Goal: Information Seeking & Learning: Learn about a topic

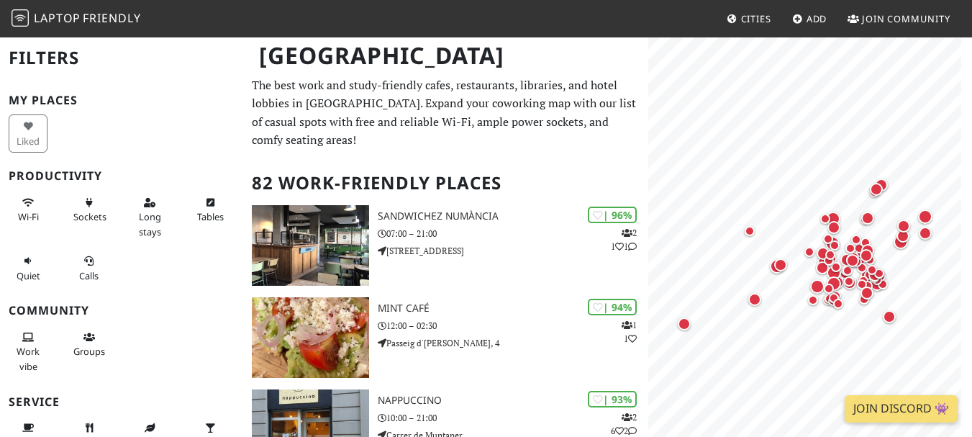
click at [971, 17] on html "Laptop Friendly Cities Add Join Community Barcelona Filters My Places Liked Pro…" at bounding box center [486, 218] width 972 height 437
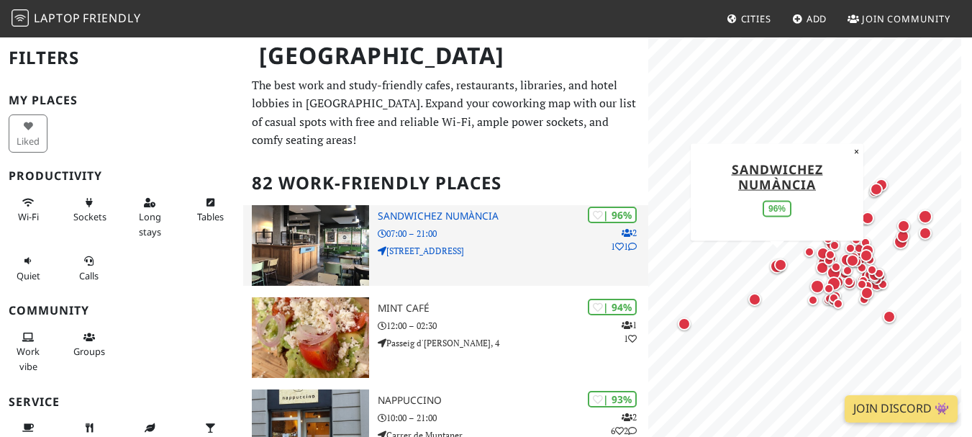
click at [611, 244] on p "2 1 1" at bounding box center [624, 239] width 26 height 27
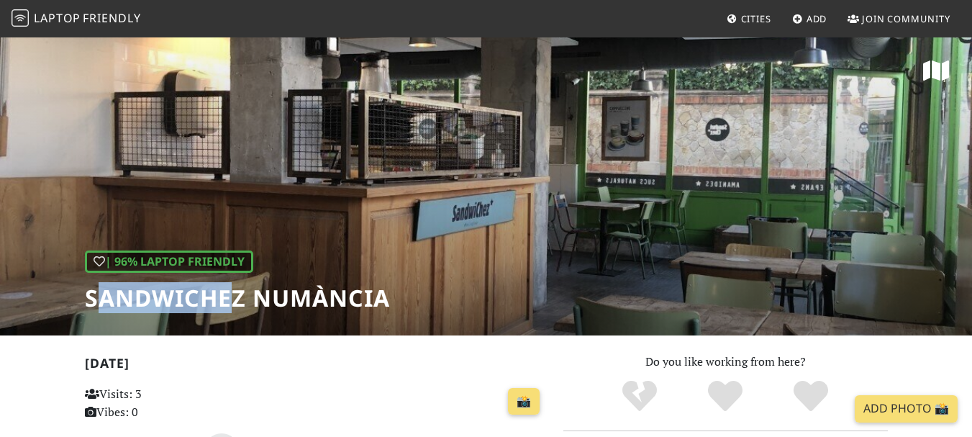
drag, startPoint x: 91, startPoint y: 289, endPoint x: 264, endPoint y: 304, distance: 173.3
click at [237, 290] on h1 "SandwiChez Numància" at bounding box center [237, 297] width 305 height 27
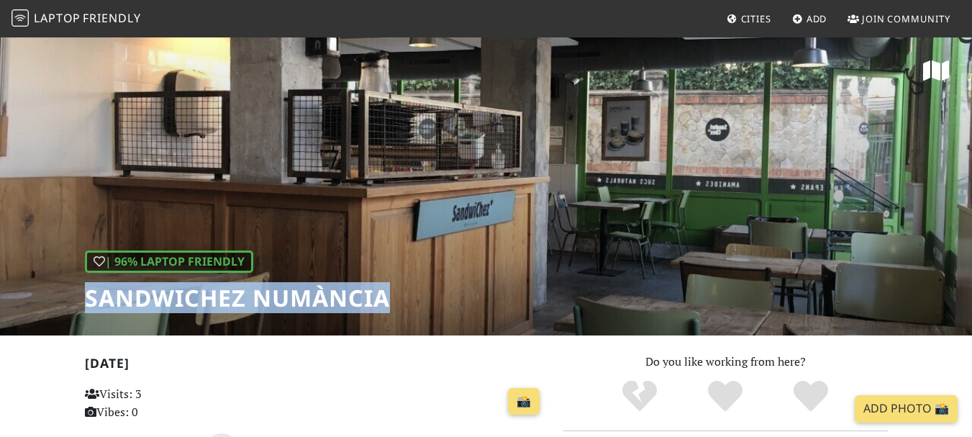
drag, startPoint x: 86, startPoint y: 294, endPoint x: 391, endPoint y: 300, distance: 304.4
click at [391, 300] on div "| 96% Laptop Friendly SandwiChez Numància" at bounding box center [486, 185] width 972 height 299
copy h1 "SandwiChez Numància"
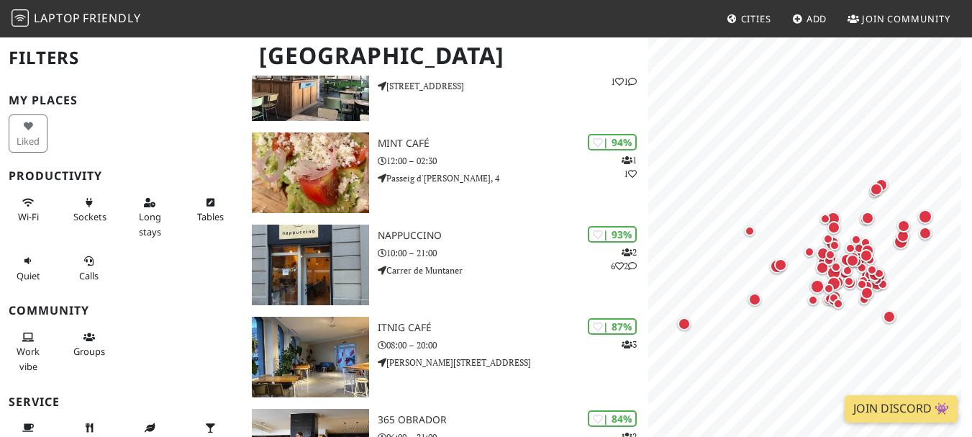
scroll to position [193, 0]
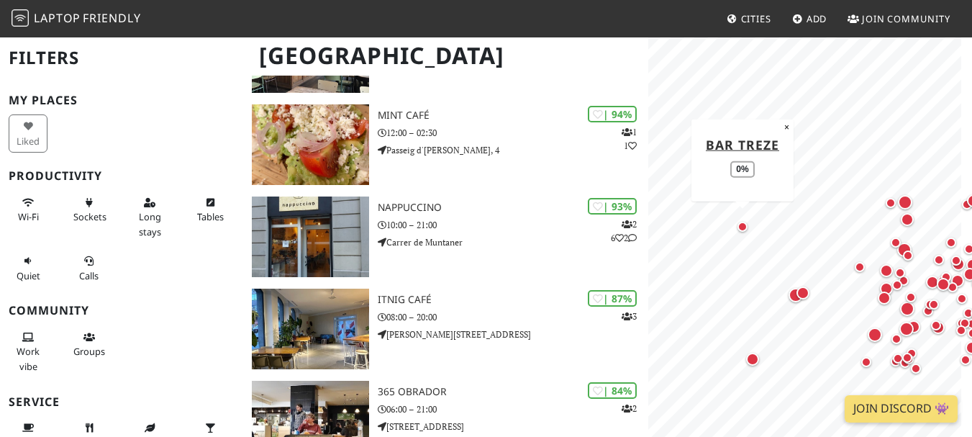
click at [742, 235] on div "Map marker" at bounding box center [742, 226] width 17 height 17
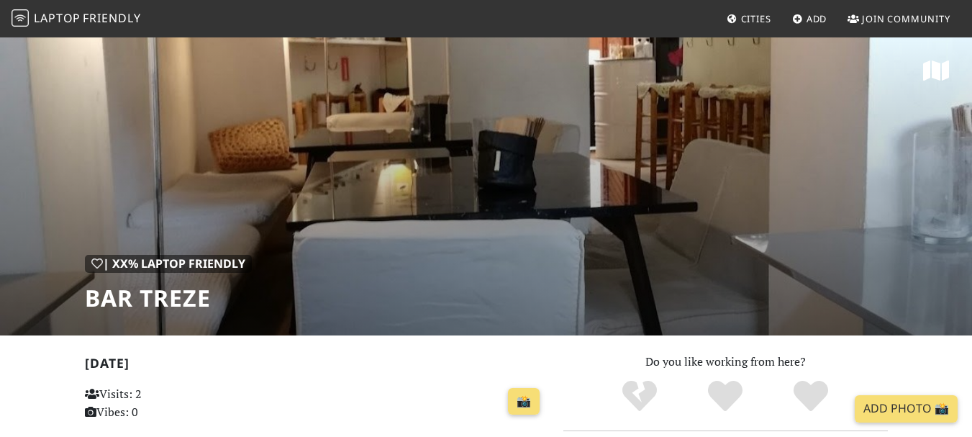
click at [701, 175] on div "| XX% Laptop Friendly Bar Treze" at bounding box center [486, 185] width 972 height 299
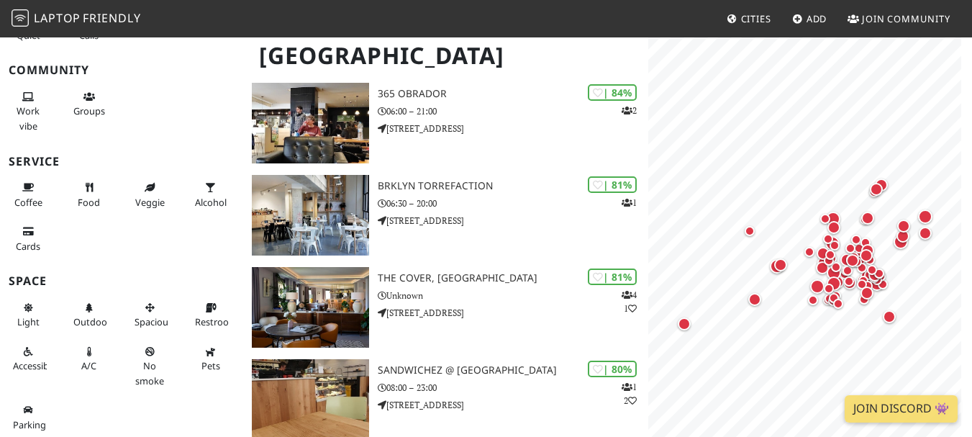
scroll to position [242, 0]
click at [0, 425] on div "Parking" at bounding box center [30, 415] width 60 height 44
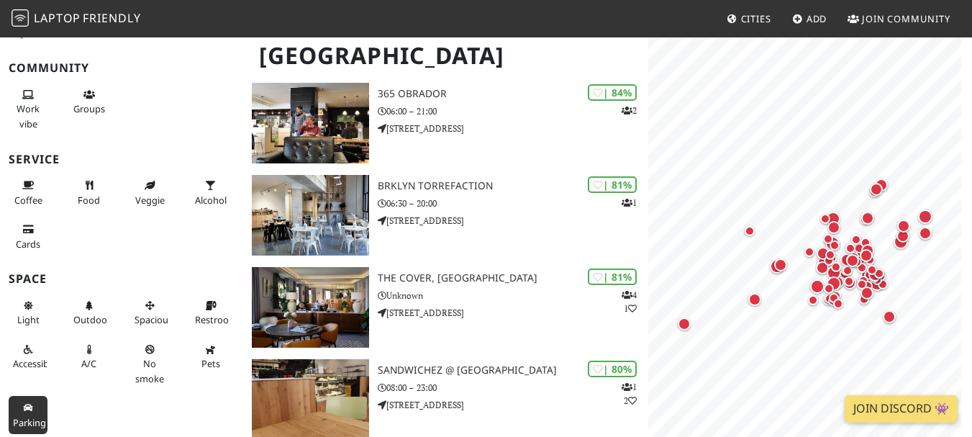
click at [15, 419] on span "Parking" at bounding box center [29, 422] width 33 height 13
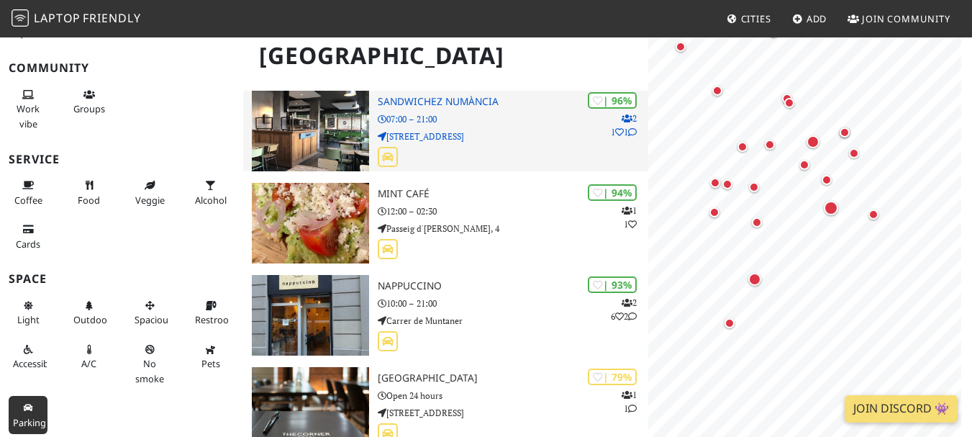
scroll to position [0, 0]
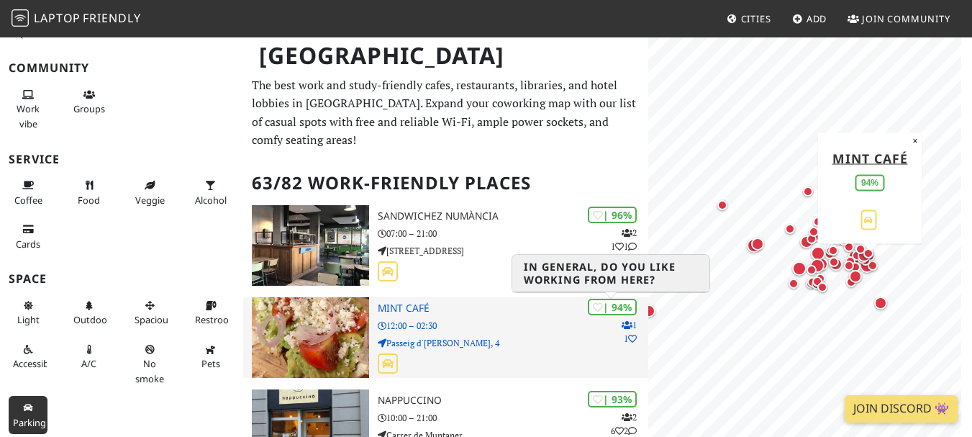
click at [615, 305] on div "| 94%" at bounding box center [612, 307] width 49 height 17
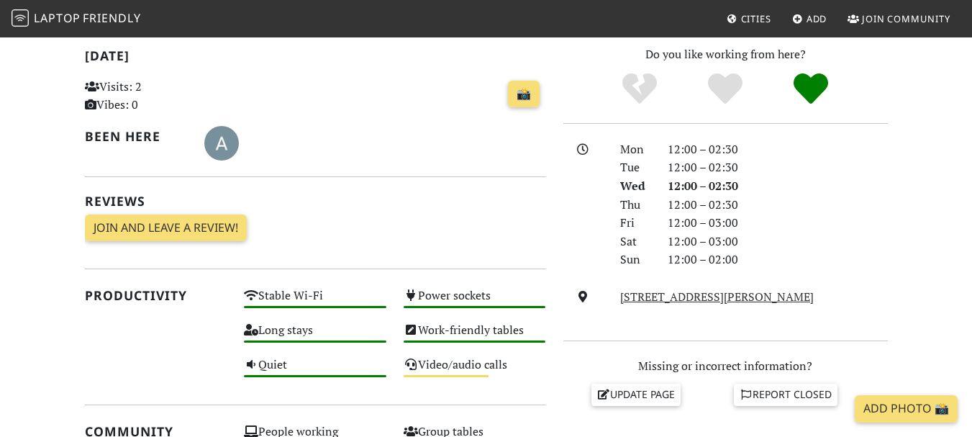
scroll to position [309, 0]
